Goal: Task Accomplishment & Management: Manage account settings

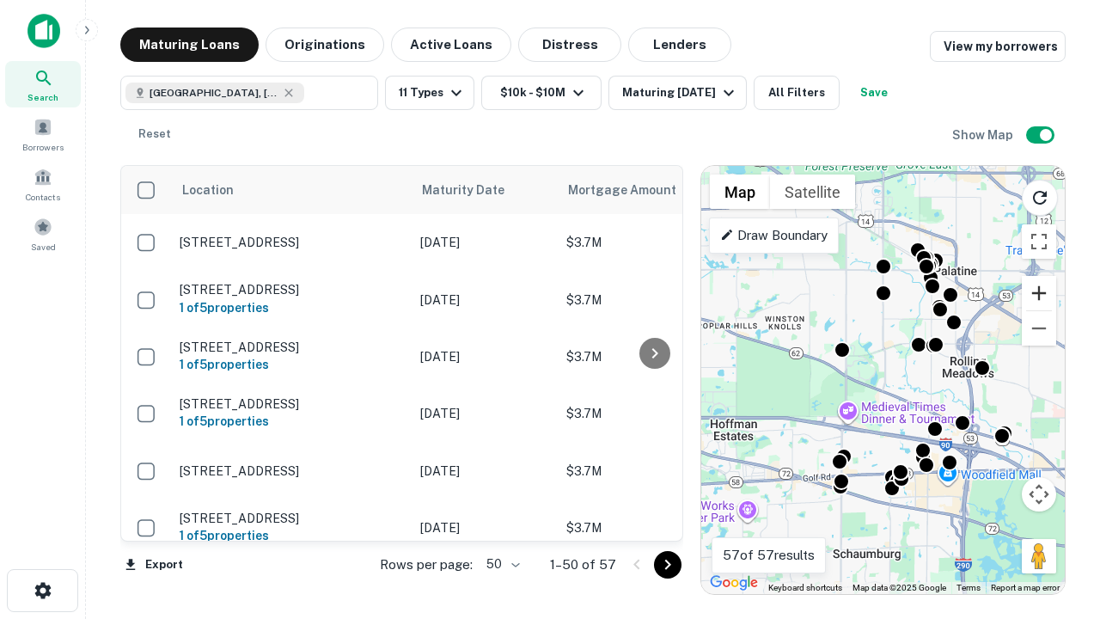
click at [1039, 293] on button "Zoom in" at bounding box center [1038, 293] width 34 height 34
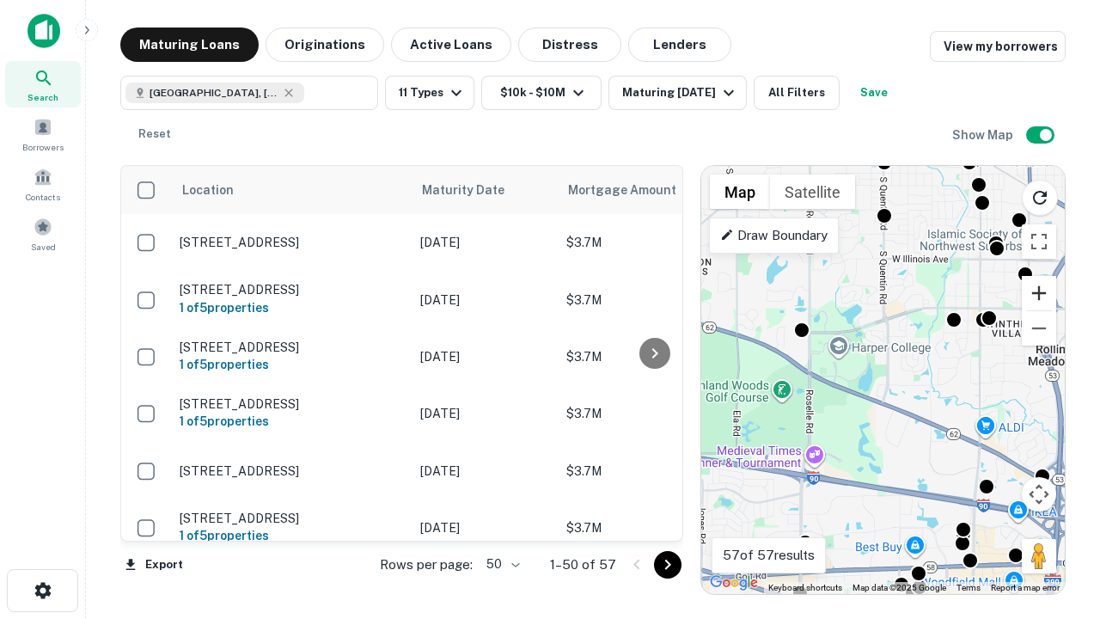
click at [1039, 293] on button "Zoom in" at bounding box center [1038, 293] width 34 height 34
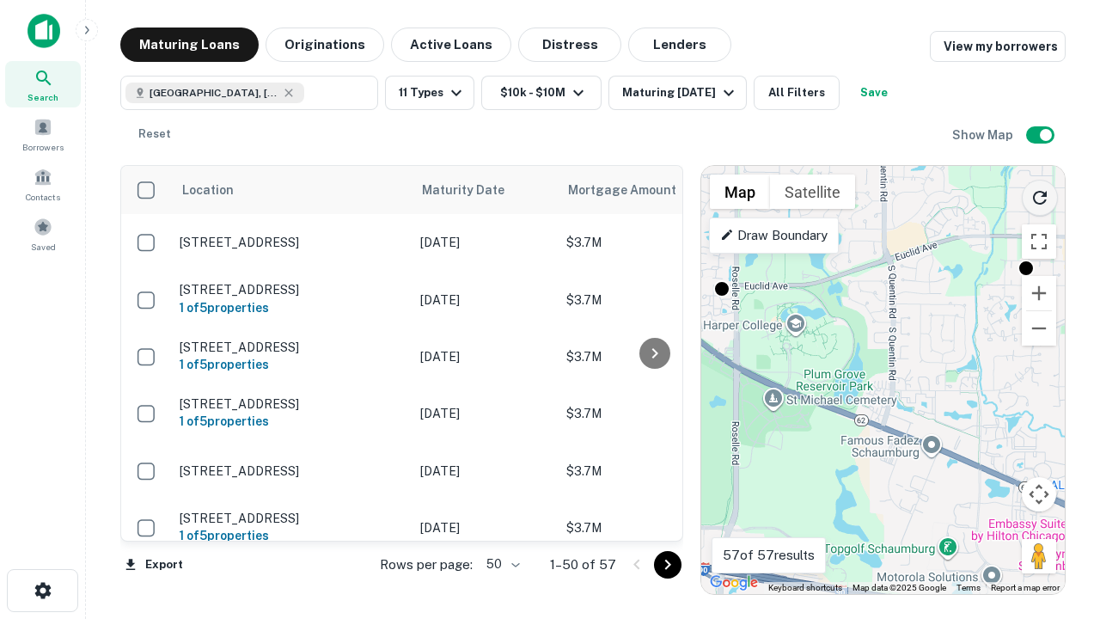
click at [1040, 194] on icon "Reload search area" at bounding box center [1039, 197] width 21 height 21
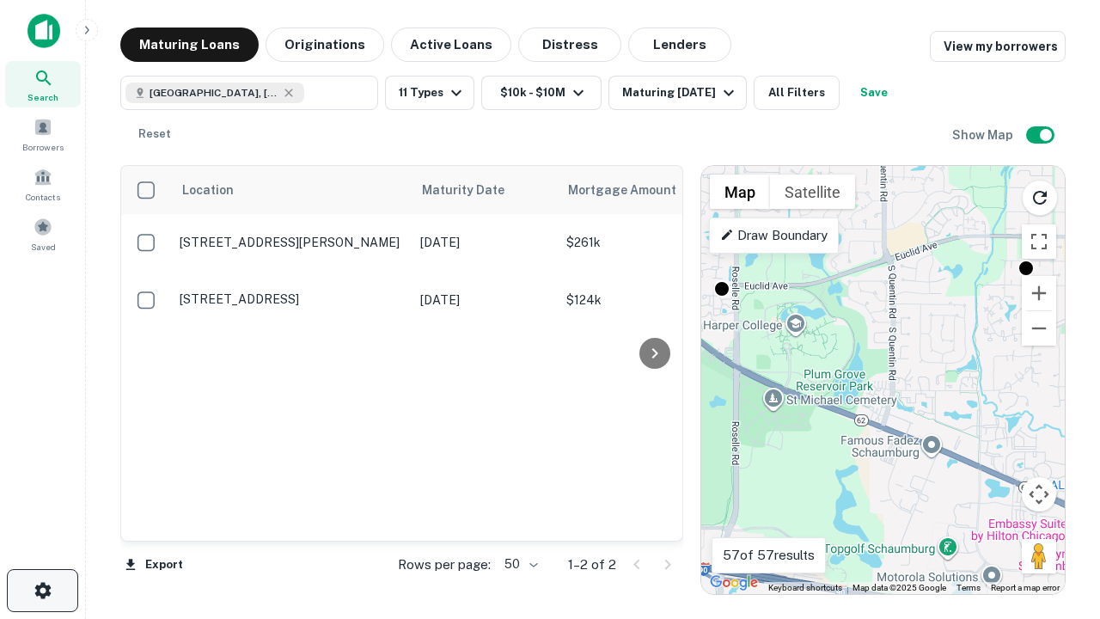
click at [42, 590] on icon "button" at bounding box center [43, 590] width 21 height 21
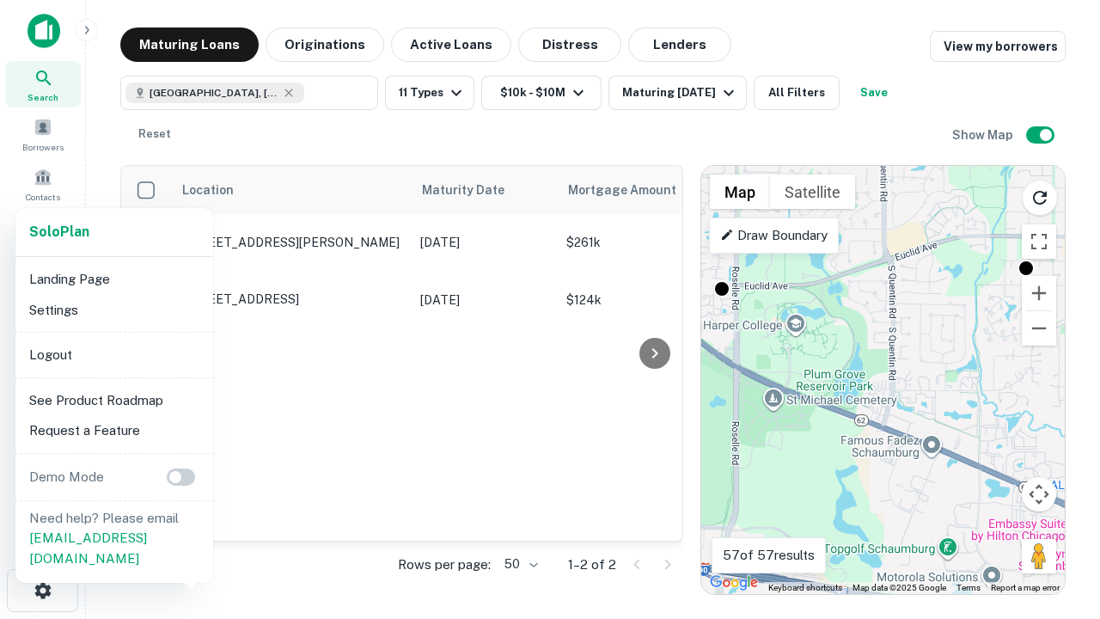
click at [113, 354] on li "Logout" at bounding box center [114, 354] width 184 height 31
